Goal: Check status: Check status

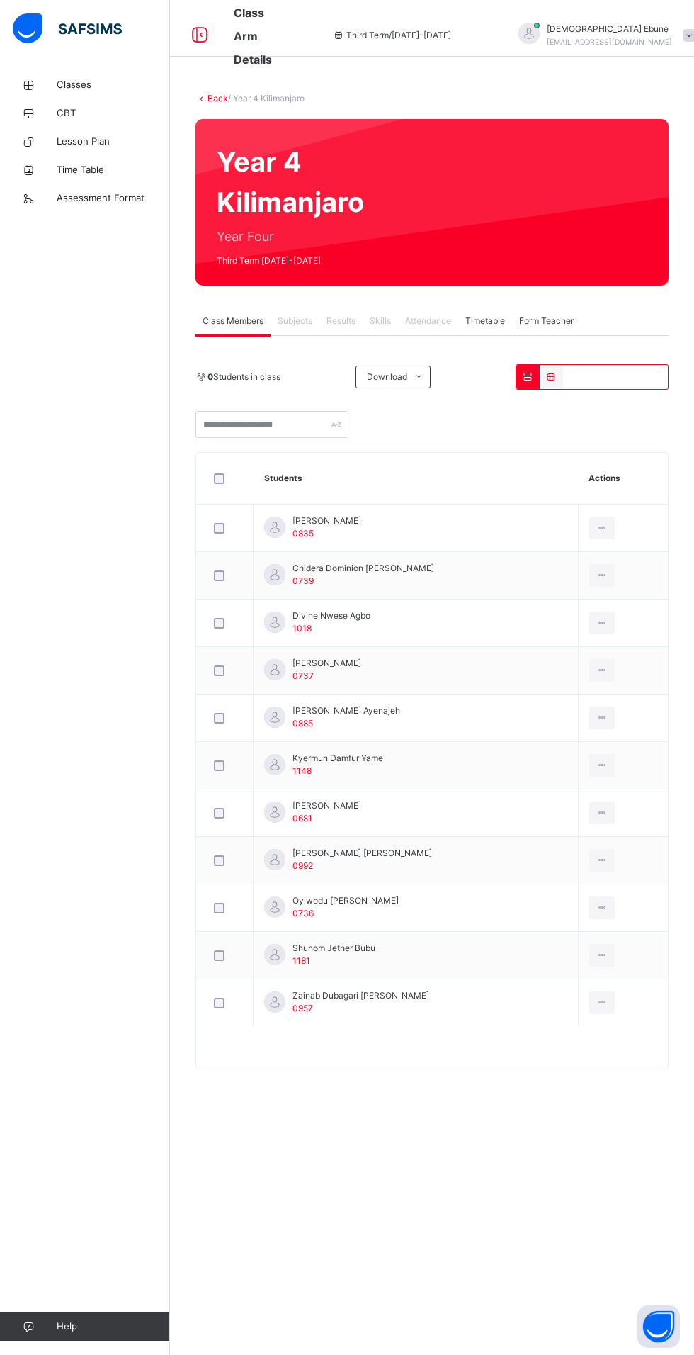
click at [364, 609] on span "Divine Nwese Agbo" at bounding box center [332, 615] width 78 height 13
click at [342, 321] on span "Results" at bounding box center [341, 321] width 29 height 13
click at [356, 323] on span "Results" at bounding box center [341, 321] width 29 height 13
click at [495, 545] on td "[PERSON_NAME] 0835" at bounding box center [416, 527] width 325 height 47
click at [420, 616] on td "Divine Nwese Agbo 1018" at bounding box center [416, 622] width 325 height 47
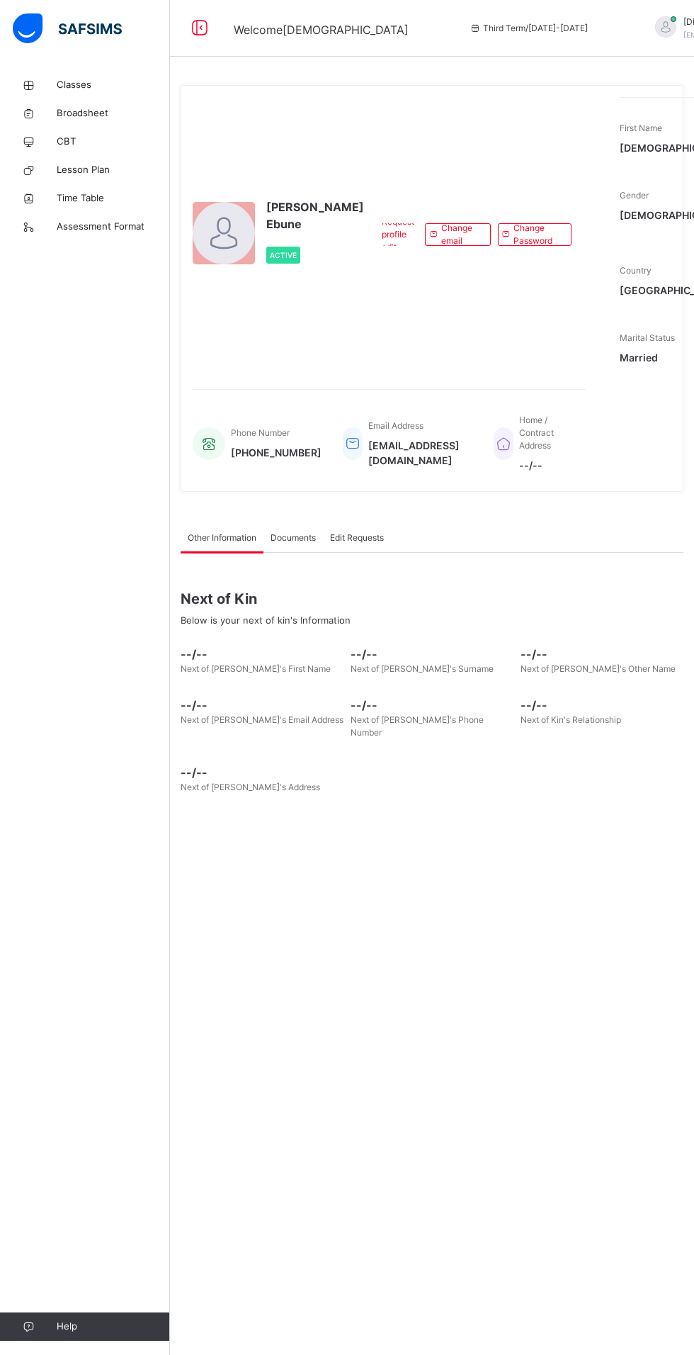
click at [74, 113] on span "Broadsheet" at bounding box center [113, 113] width 113 height 14
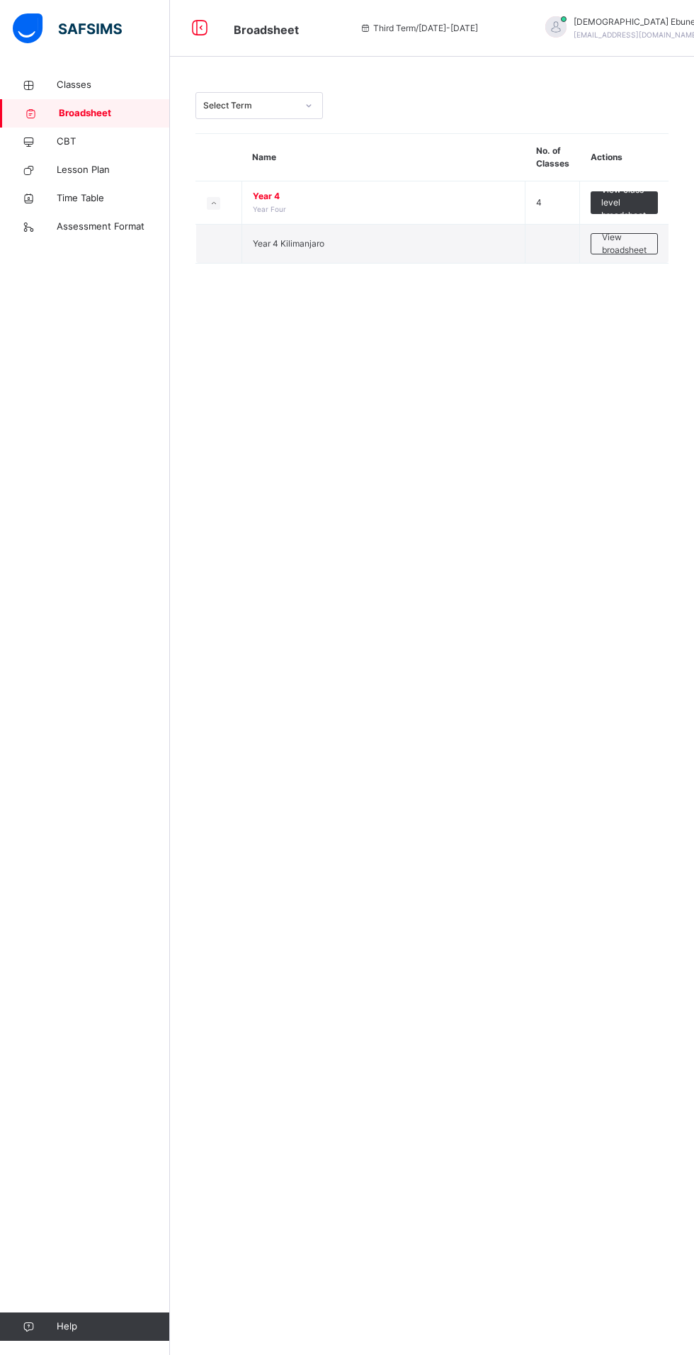
click at [288, 242] on span "Year 4 Kilimanjaro" at bounding box center [289, 243] width 72 height 11
click at [636, 244] on span "View broadsheet" at bounding box center [624, 244] width 45 height 26
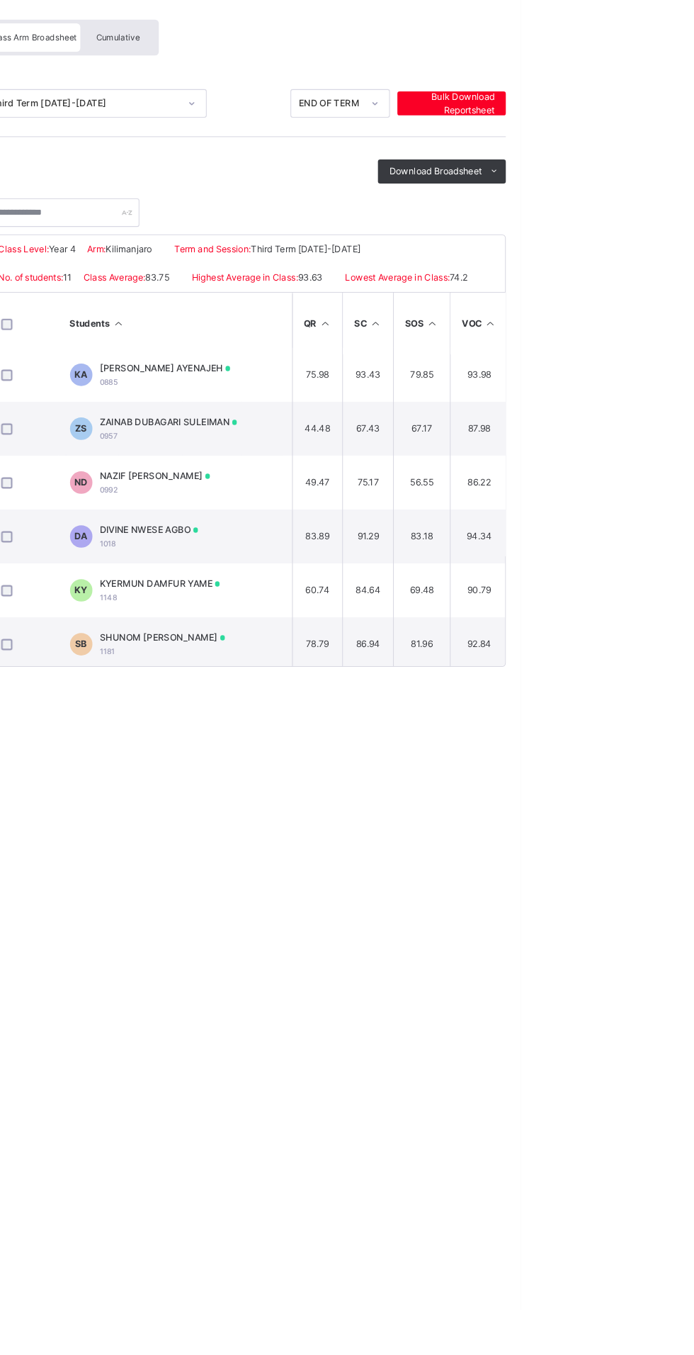
scroll to position [262, 463]
